Goal: Task Accomplishment & Management: Manage account settings

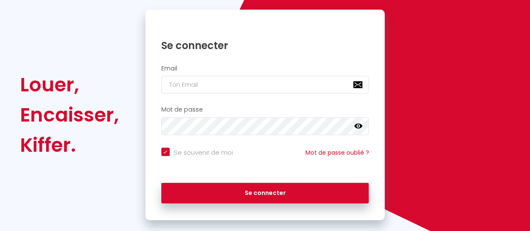
scroll to position [84, 0]
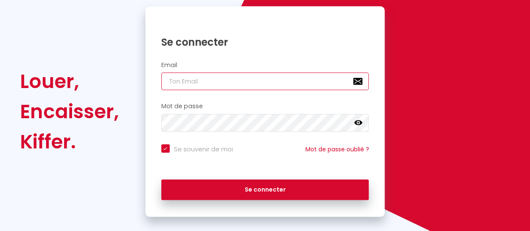
click at [204, 78] on input "email" at bounding box center [265, 81] width 208 height 18
type input "[EMAIL_ADDRESS][DOMAIN_NAME]"
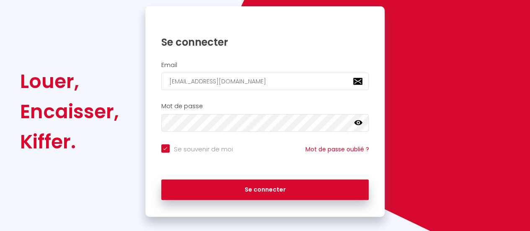
click at [214, 108] on h2 "Mot de passe" at bounding box center [265, 106] width 208 height 7
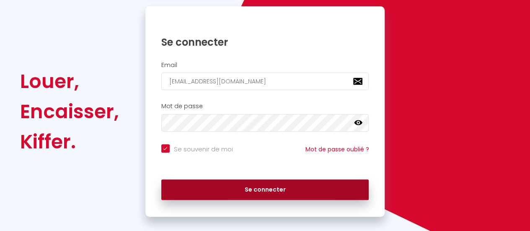
click at [245, 189] on button "Se connecter" at bounding box center [265, 189] width 208 height 21
checkbox input "true"
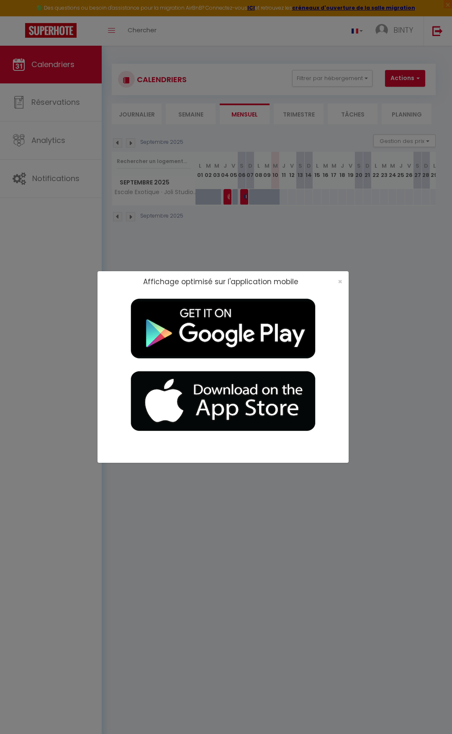
click at [336, 230] on div "×" at bounding box center [337, 281] width 21 height 8
click at [342, 230] on span "×" at bounding box center [340, 281] width 5 height 10
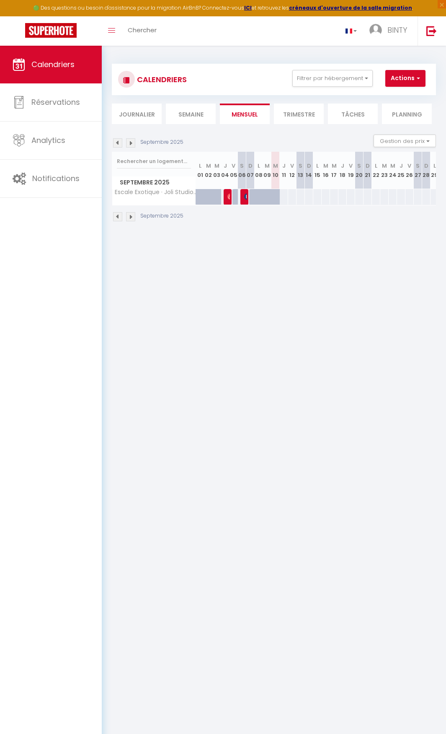
click at [242, 197] on div at bounding box center [244, 197] width 8 height 16
click at [278, 197] on div at bounding box center [278, 202] width 8 height 16
select select
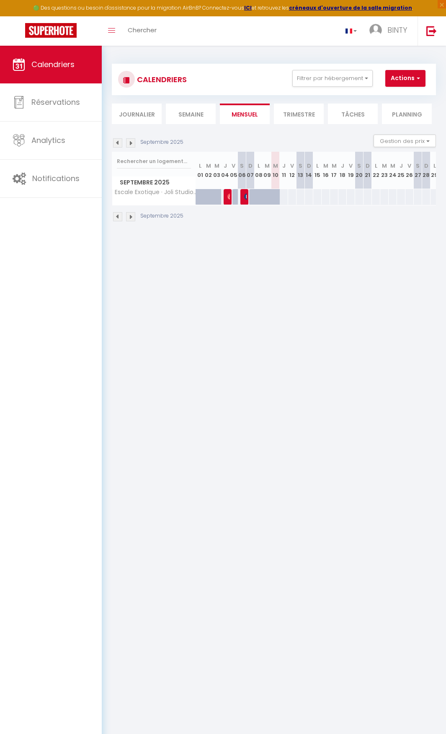
select select
click at [274, 182] on th "M 10" at bounding box center [275, 170] width 8 height 37
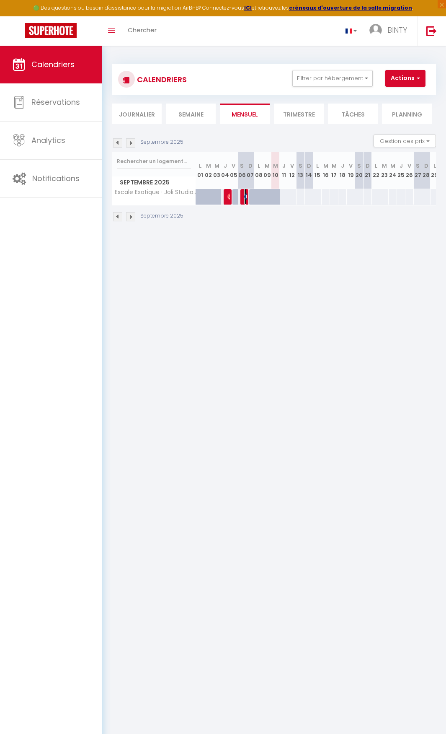
click at [245, 198] on img at bounding box center [247, 196] width 7 height 7
select select "OK"
select select "0"
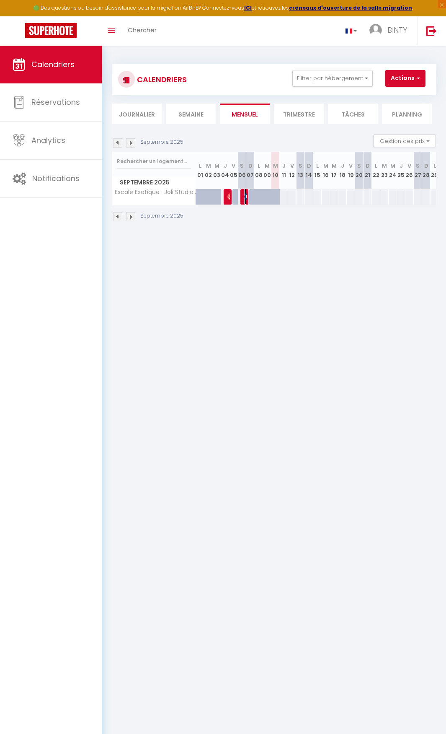
select select "1"
select select
select select "39269"
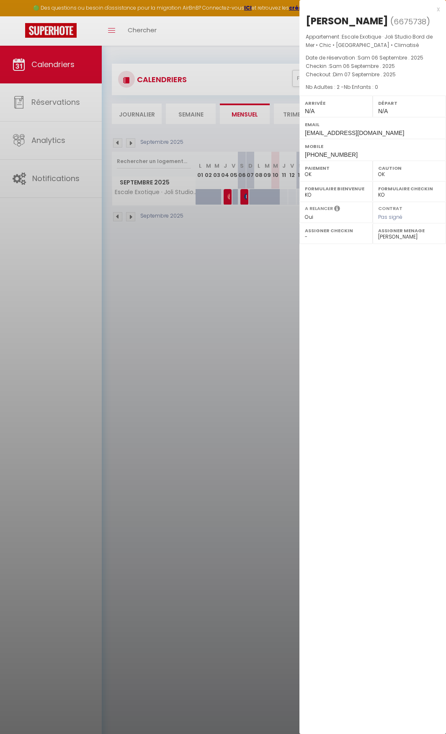
click at [240, 230] on div at bounding box center [223, 367] width 446 height 734
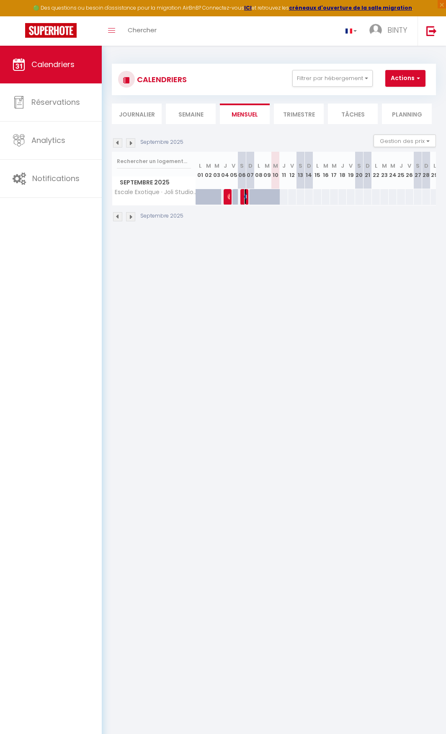
click at [245, 193] on img at bounding box center [247, 196] width 7 height 7
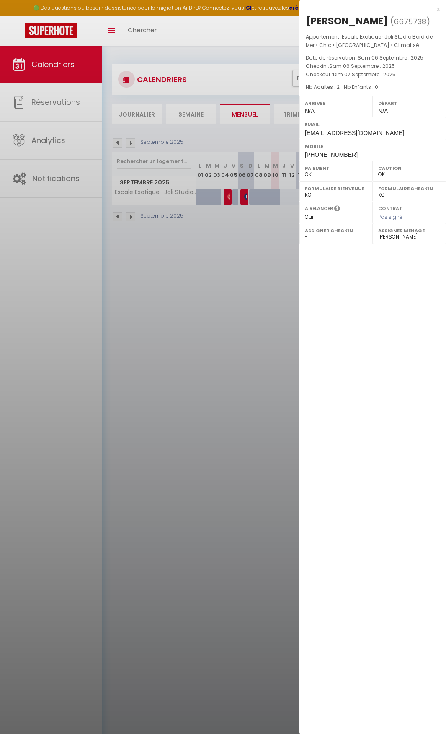
drag, startPoint x: 277, startPoint y: 272, endPoint x: 247, endPoint y: 237, distance: 46.3
click at [276, 230] on div at bounding box center [223, 367] width 446 height 734
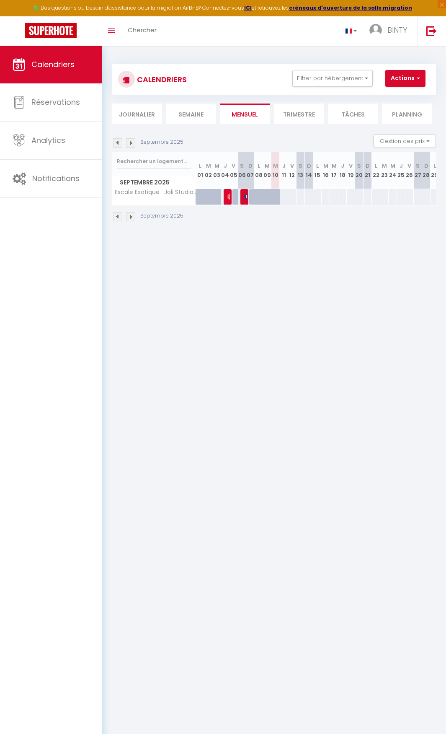
click at [227, 197] on div at bounding box center [228, 197] width 8 height 16
click at [228, 196] on img at bounding box center [230, 196] width 7 height 7
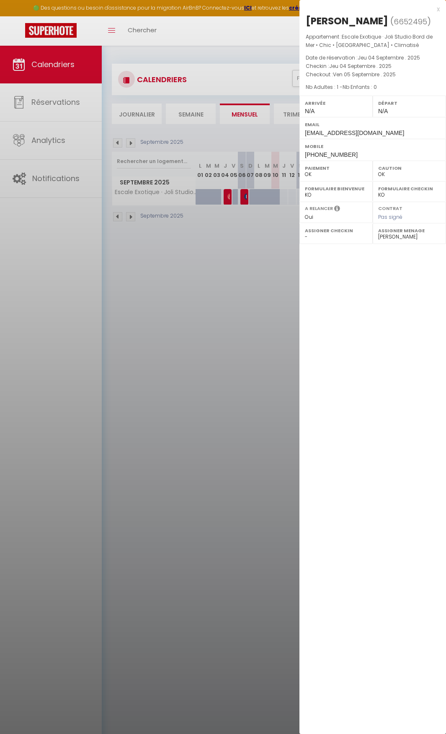
click at [224, 230] on div at bounding box center [223, 367] width 446 height 734
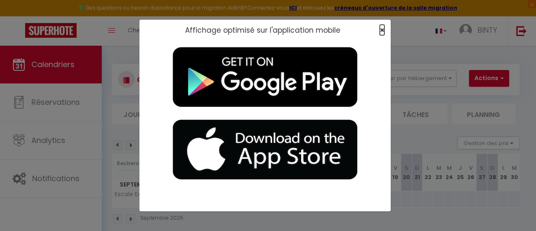
click at [382, 29] on span "×" at bounding box center [382, 30] width 5 height 10
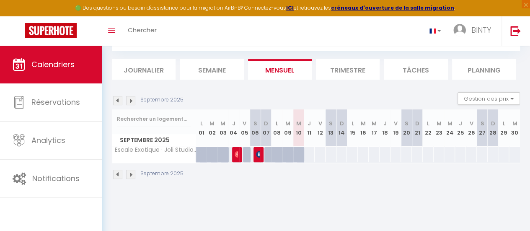
scroll to position [46, 0]
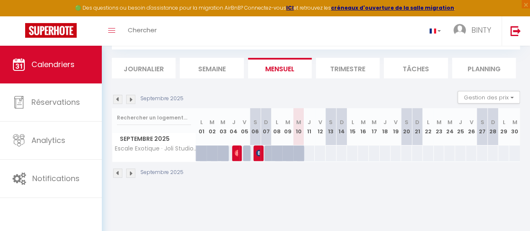
click at [286, 63] on li "Mensuel" at bounding box center [280, 68] width 64 height 21
click at [220, 71] on li "Semaine" at bounding box center [212, 68] width 64 height 21
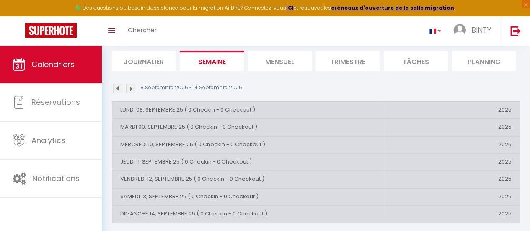
scroll to position [59, 0]
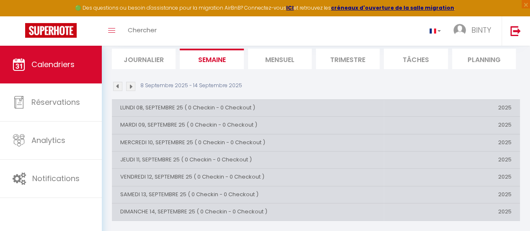
click at [282, 58] on li "Mensuel" at bounding box center [280, 59] width 64 height 21
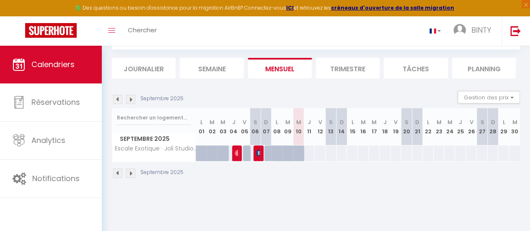
scroll to position [46, 0]
click at [256, 155] on img at bounding box center [259, 153] width 7 height 7
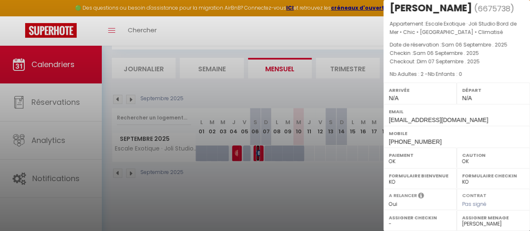
scroll to position [25, 0]
click at [316, 202] on div at bounding box center [265, 115] width 530 height 231
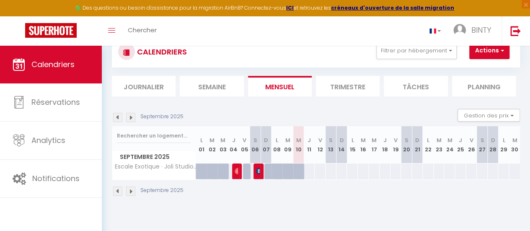
scroll to position [46, 0]
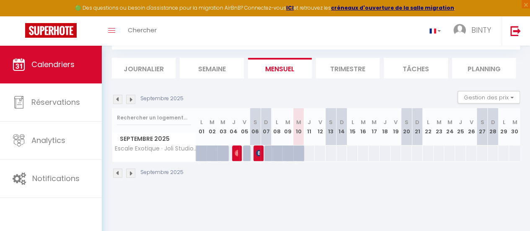
click at [132, 174] on img at bounding box center [130, 172] width 9 height 9
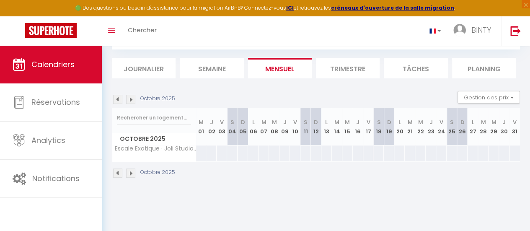
click at [132, 176] on img at bounding box center [130, 172] width 9 height 9
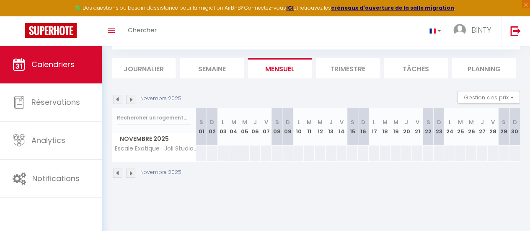
click at [133, 172] on img at bounding box center [130, 172] width 9 height 9
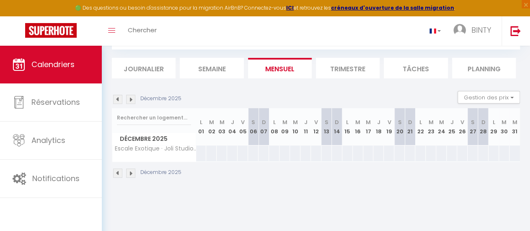
click at [118, 171] on img at bounding box center [117, 172] width 9 height 9
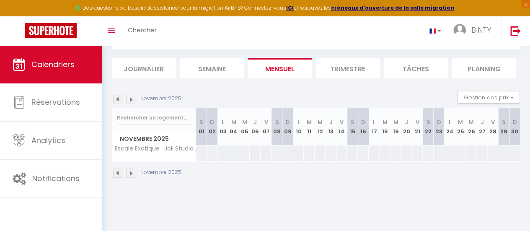
click at [110, 173] on div "CALENDRIERS Filtrer par hébergement Tous Escale Exotique · Joli Studio Bord de …" at bounding box center [316, 98] width 428 height 196
click at [115, 171] on img at bounding box center [117, 172] width 9 height 9
